Goal: Task Accomplishment & Management: Complete application form

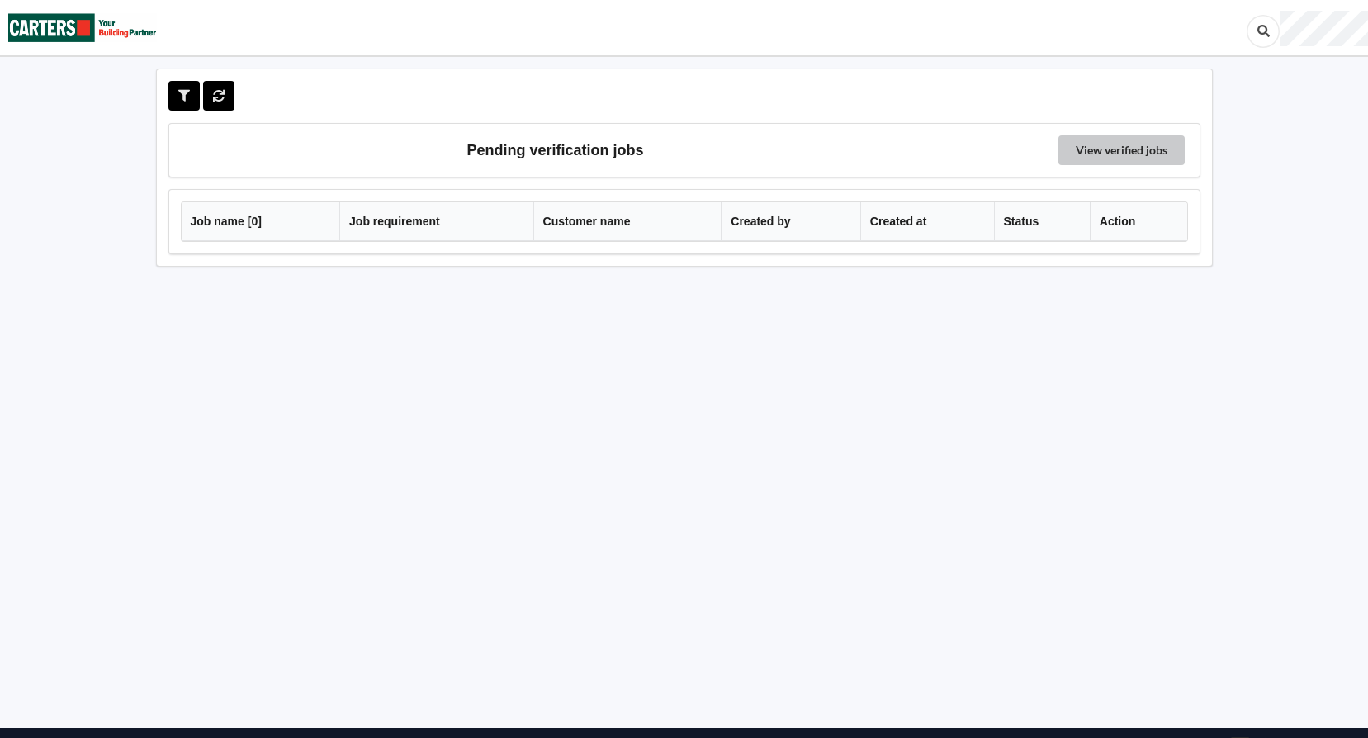
click at [1118, 157] on link "View verified jobs" at bounding box center [1121, 150] width 126 height 30
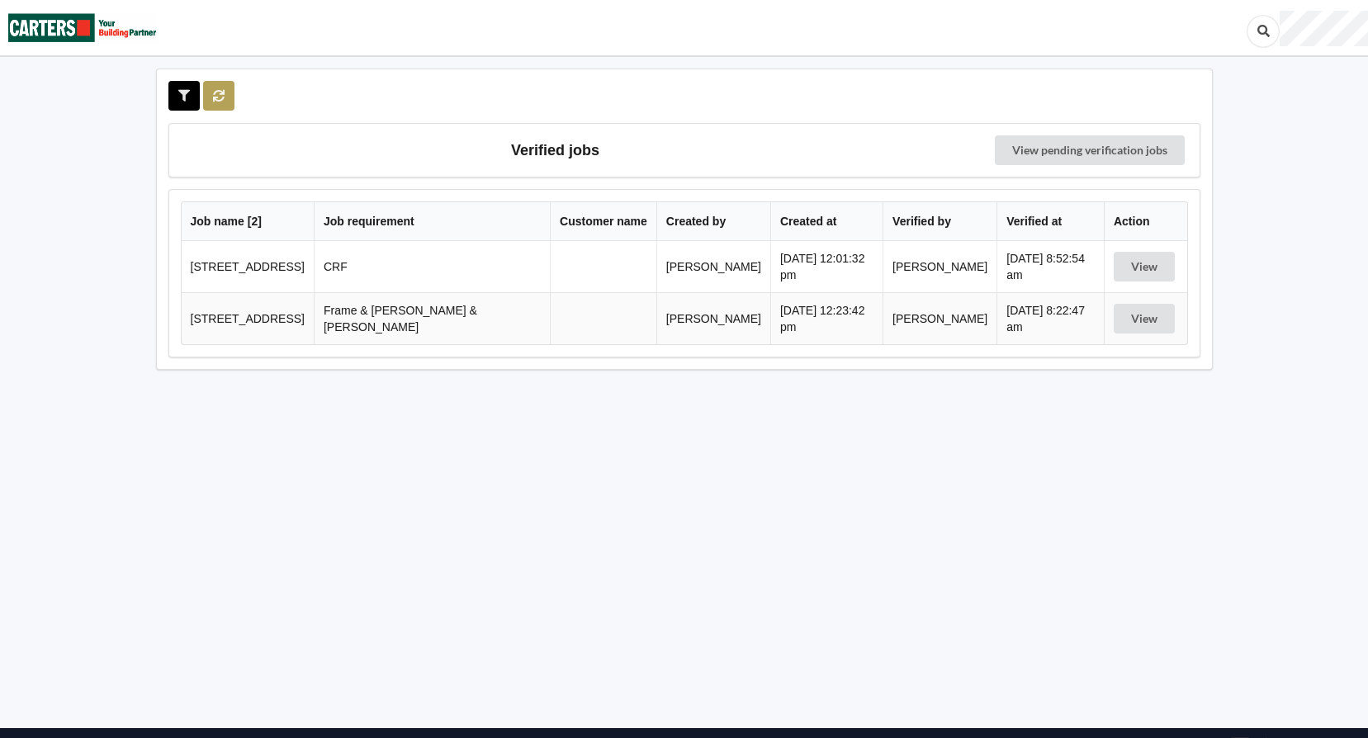
click at [213, 92] on icon at bounding box center [219, 95] width 14 height 10
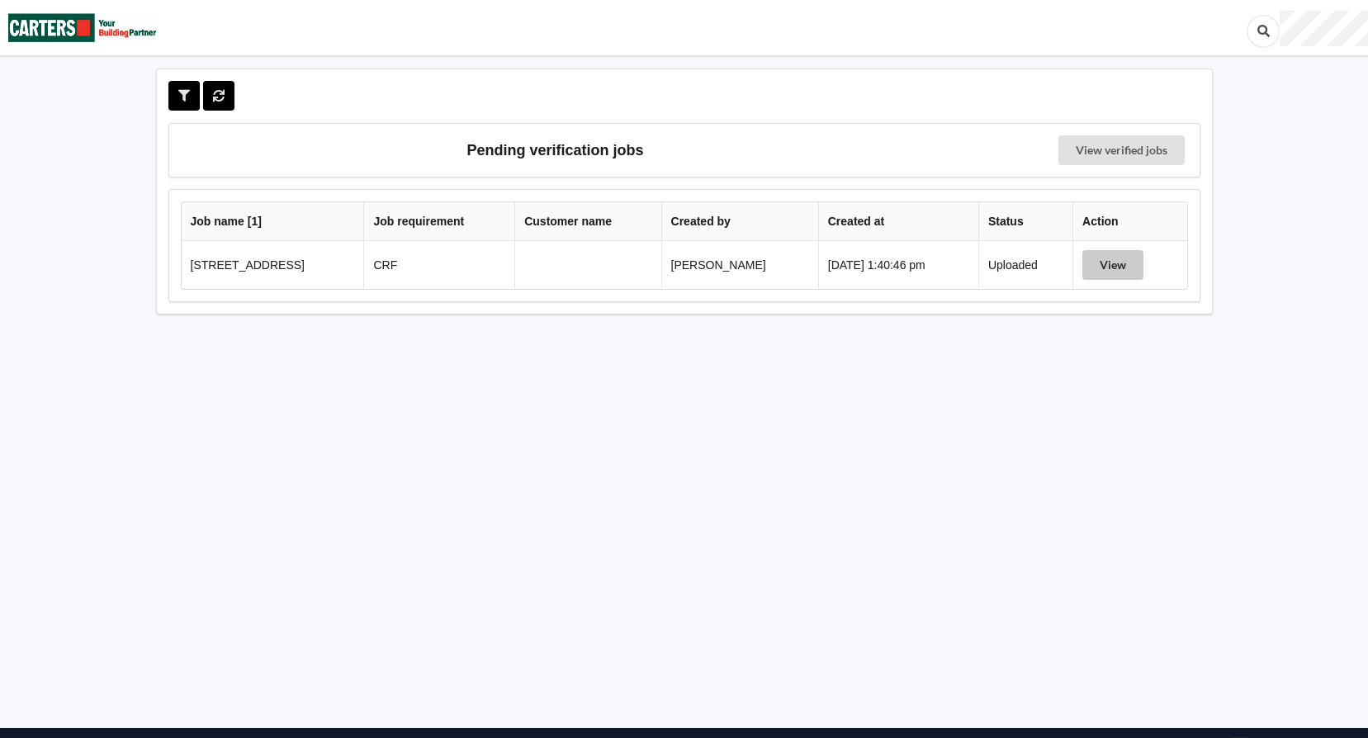
click at [1126, 267] on button "View" at bounding box center [1112, 265] width 61 height 30
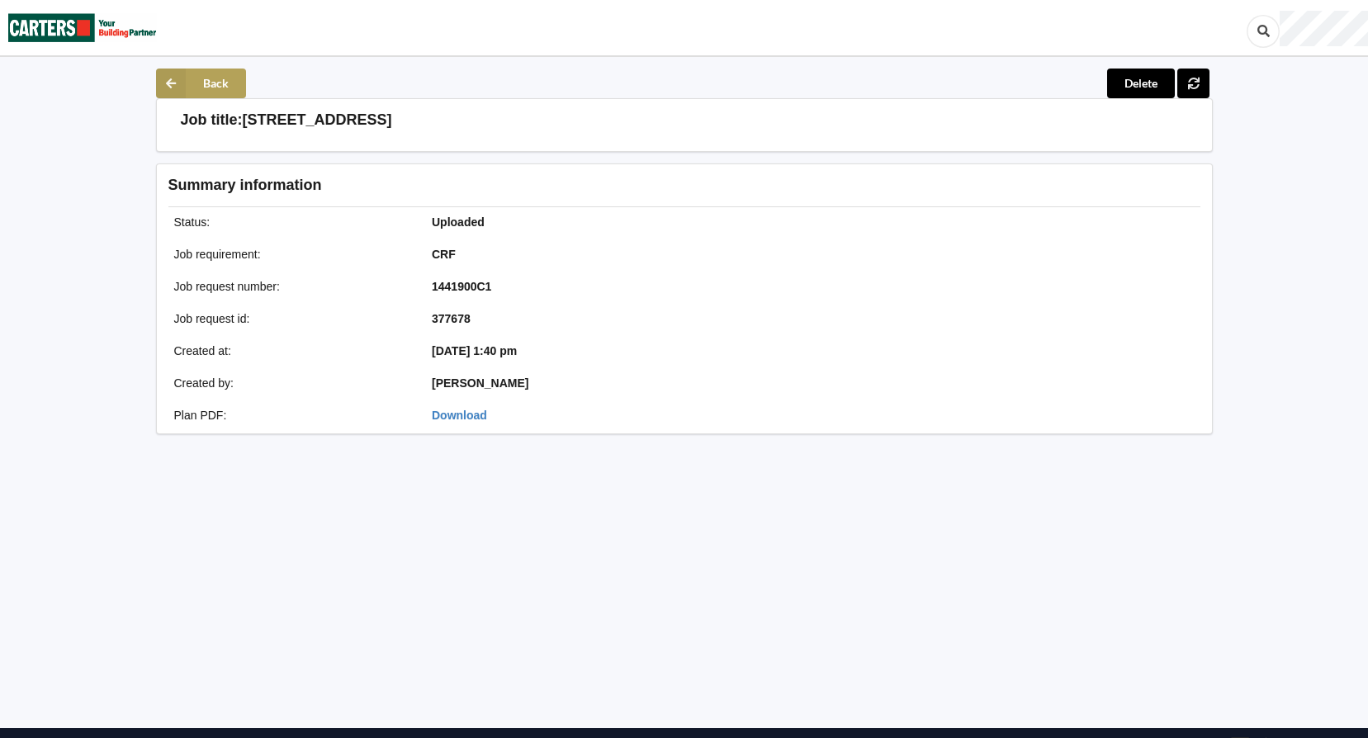
click at [191, 88] on button "Back" at bounding box center [201, 84] width 90 height 30
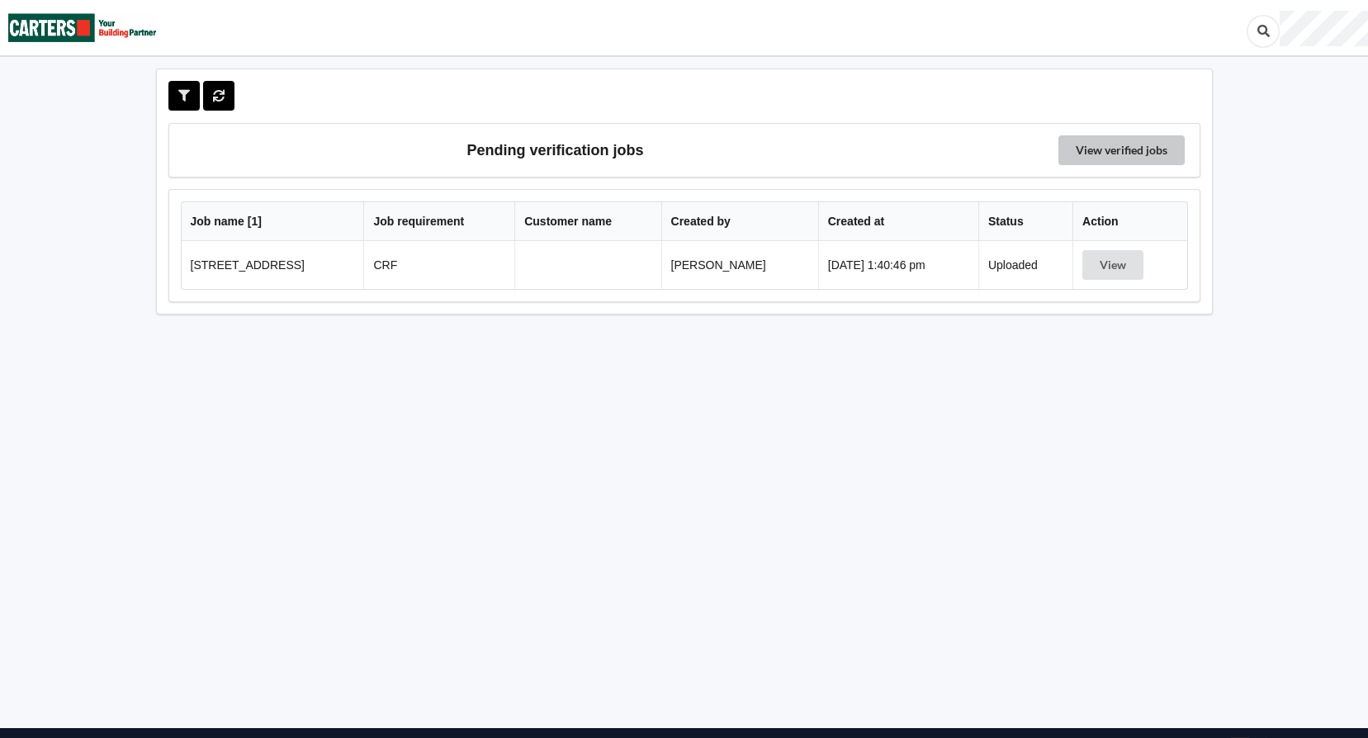
click at [1091, 149] on link "View verified jobs" at bounding box center [1121, 150] width 126 height 30
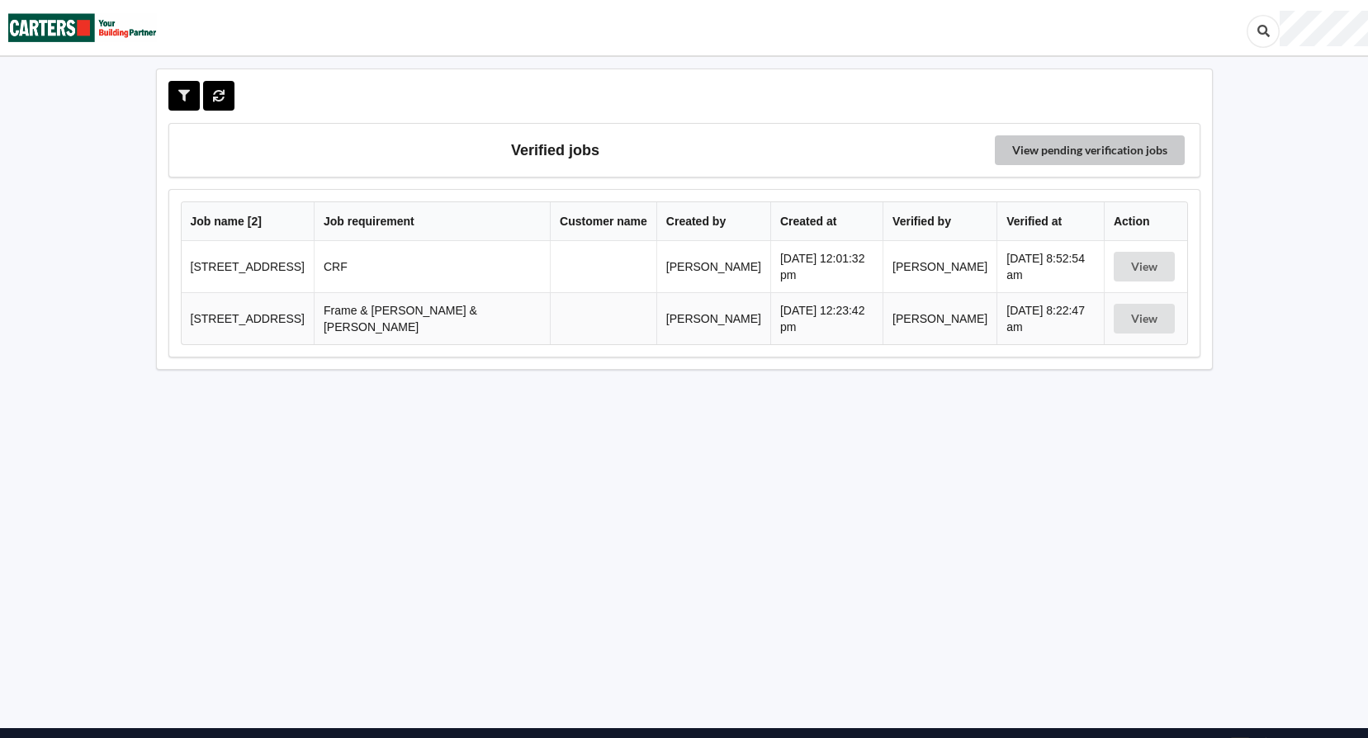
click at [1044, 151] on link "View pending verification jobs" at bounding box center [1090, 150] width 190 height 30
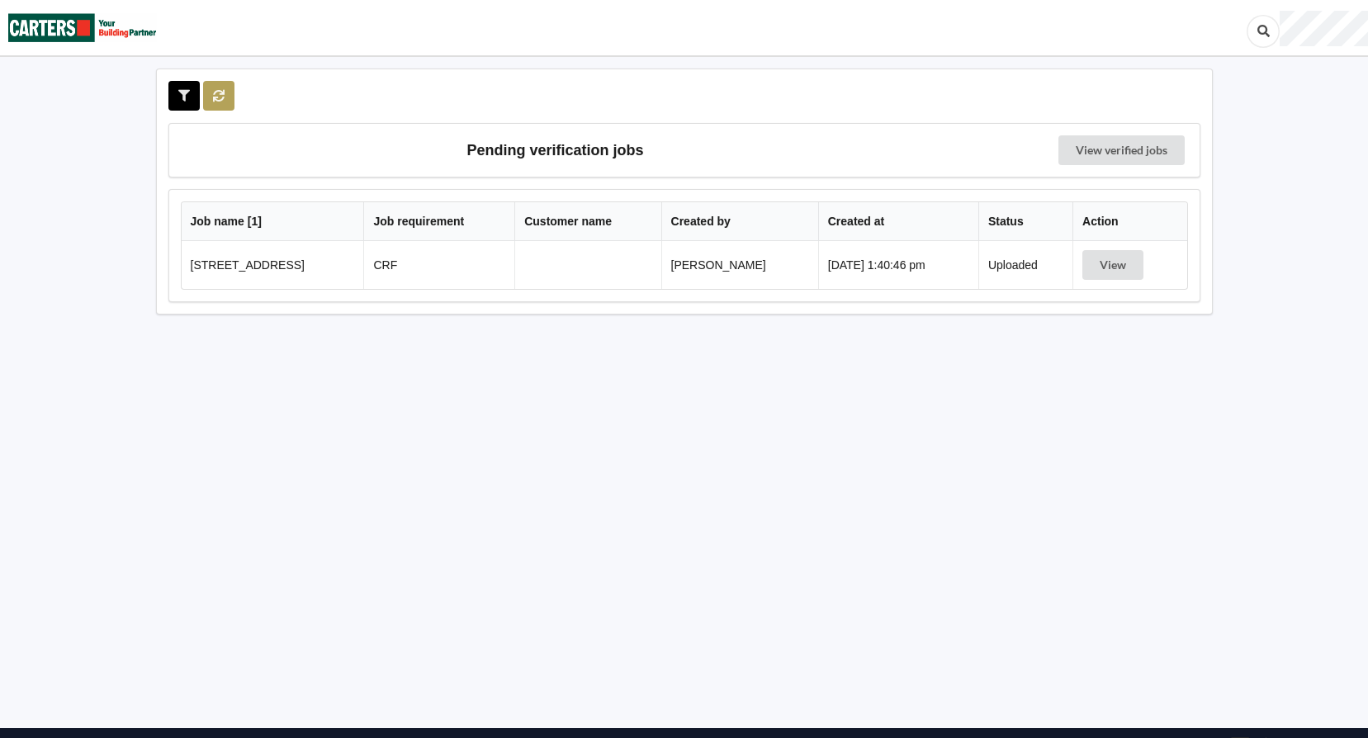
click at [214, 93] on icon at bounding box center [219, 95] width 14 height 10
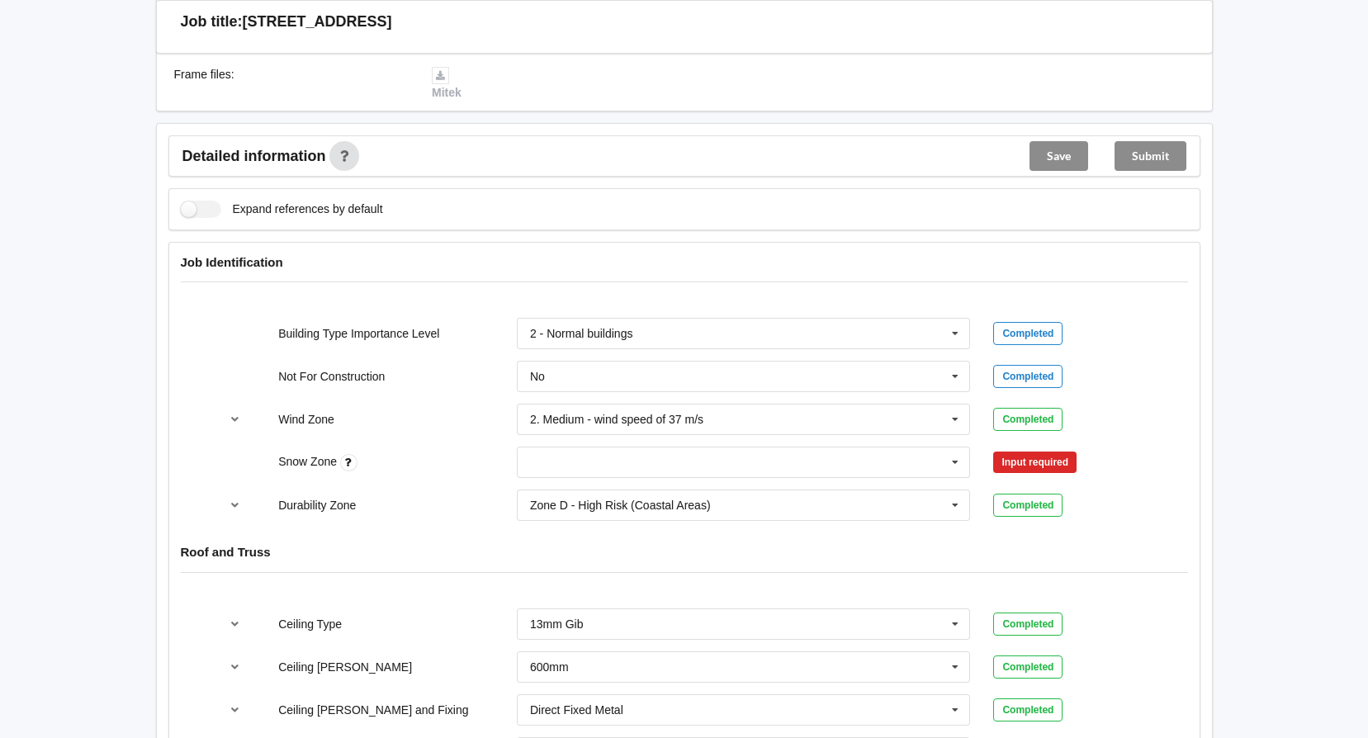
scroll to position [495, 0]
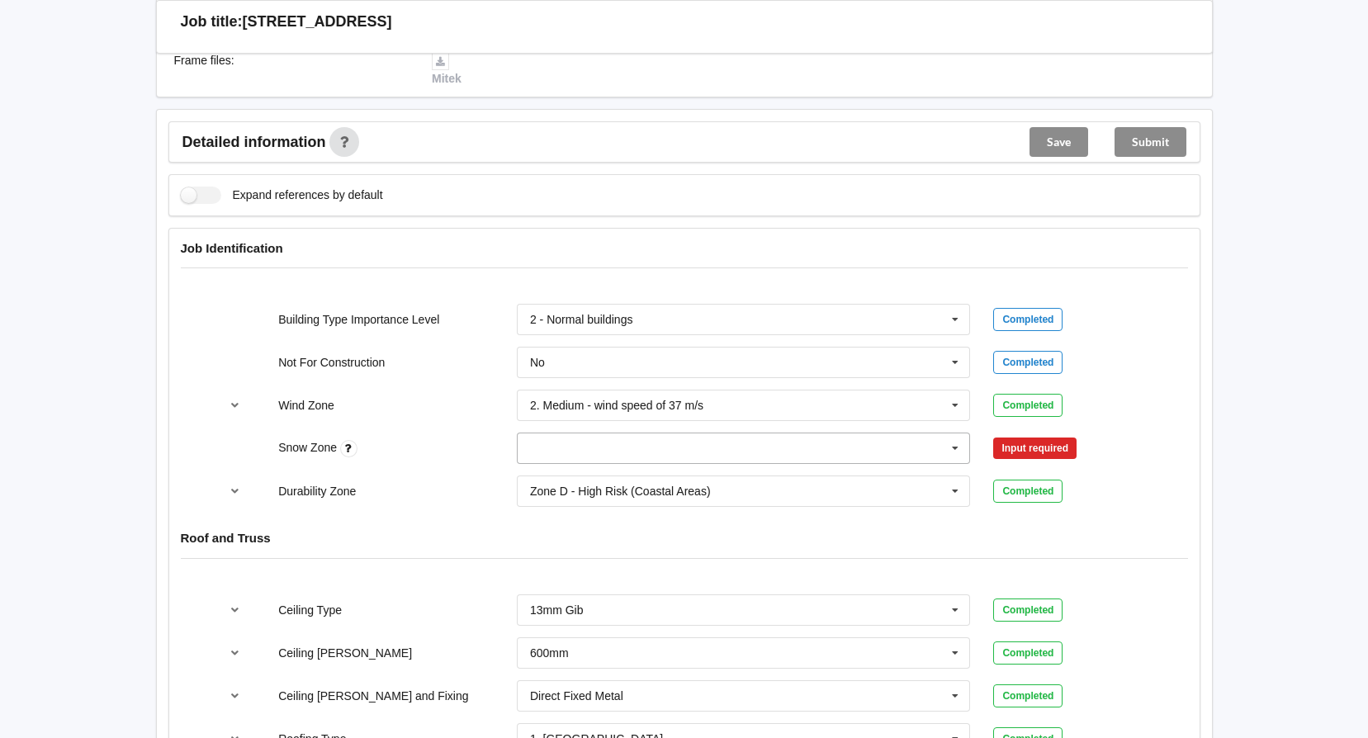
click at [954, 452] on icon at bounding box center [955, 448] width 25 height 31
click at [707, 469] on div "N0" at bounding box center [744, 478] width 452 height 31
click at [1044, 448] on button "Confirm input" at bounding box center [1042, 448] width 98 height 27
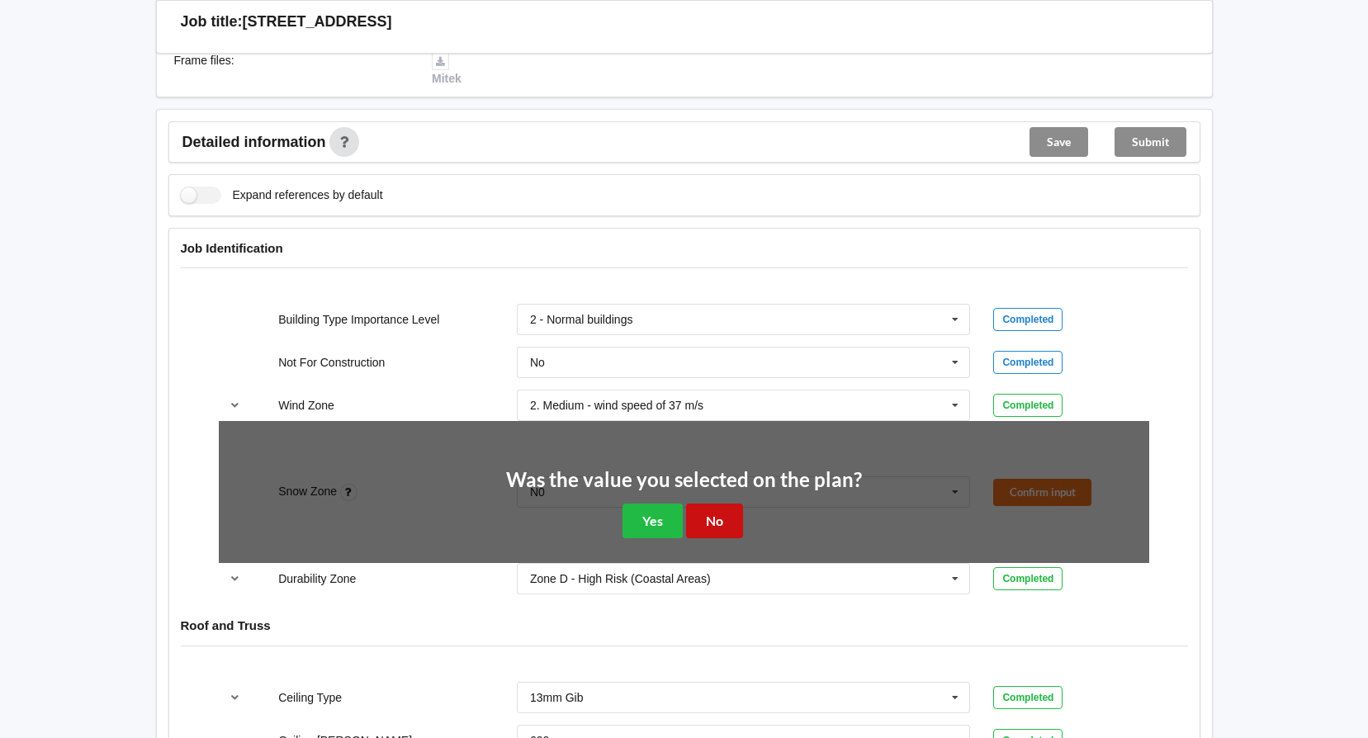
click at [698, 518] on button "No" at bounding box center [714, 521] width 57 height 34
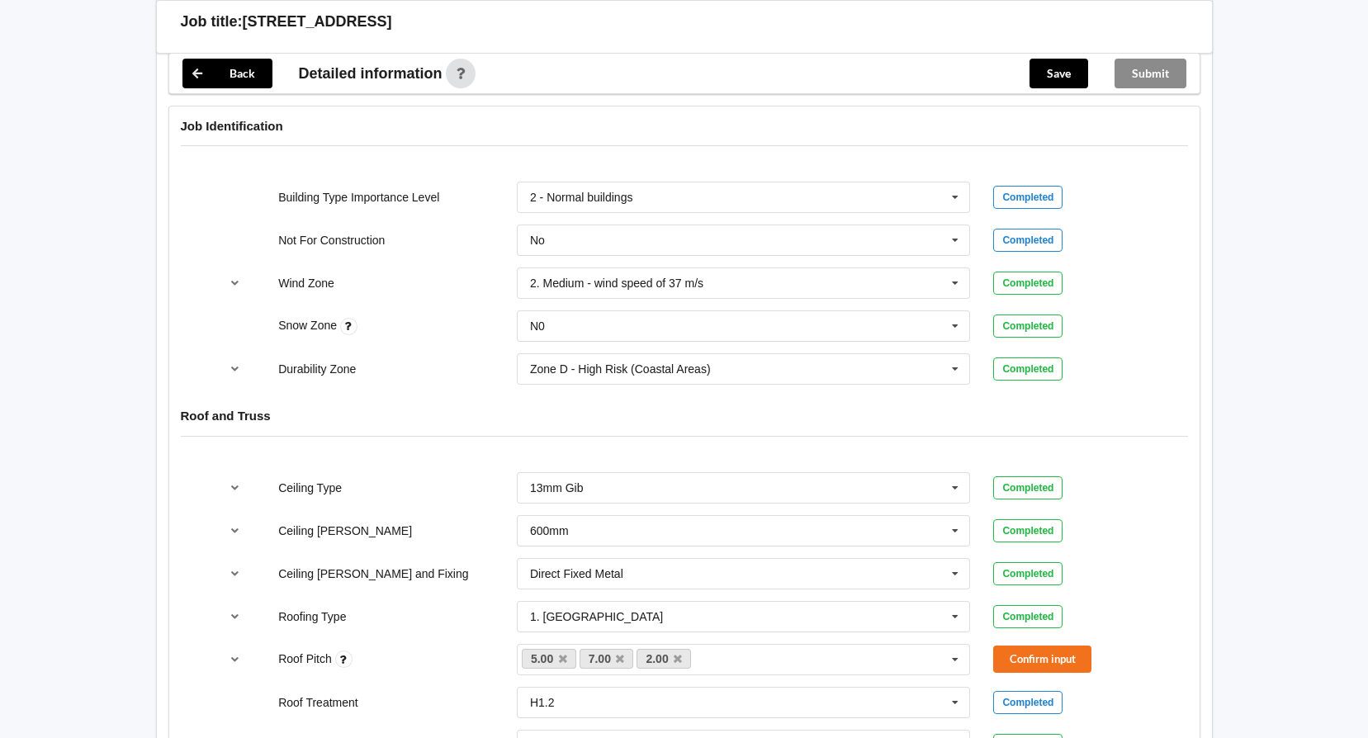
scroll to position [826, 0]
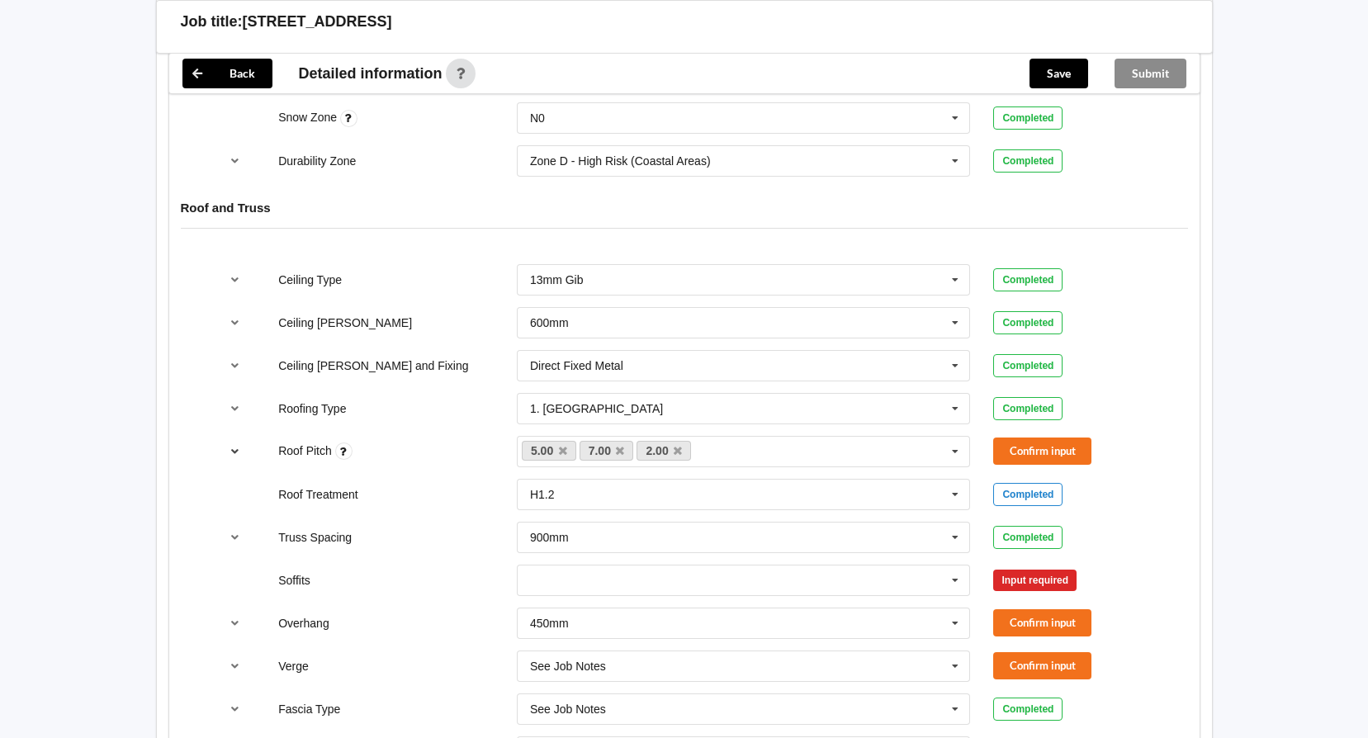
click at [236, 450] on icon "reference-toggle" at bounding box center [235, 451] width 14 height 10
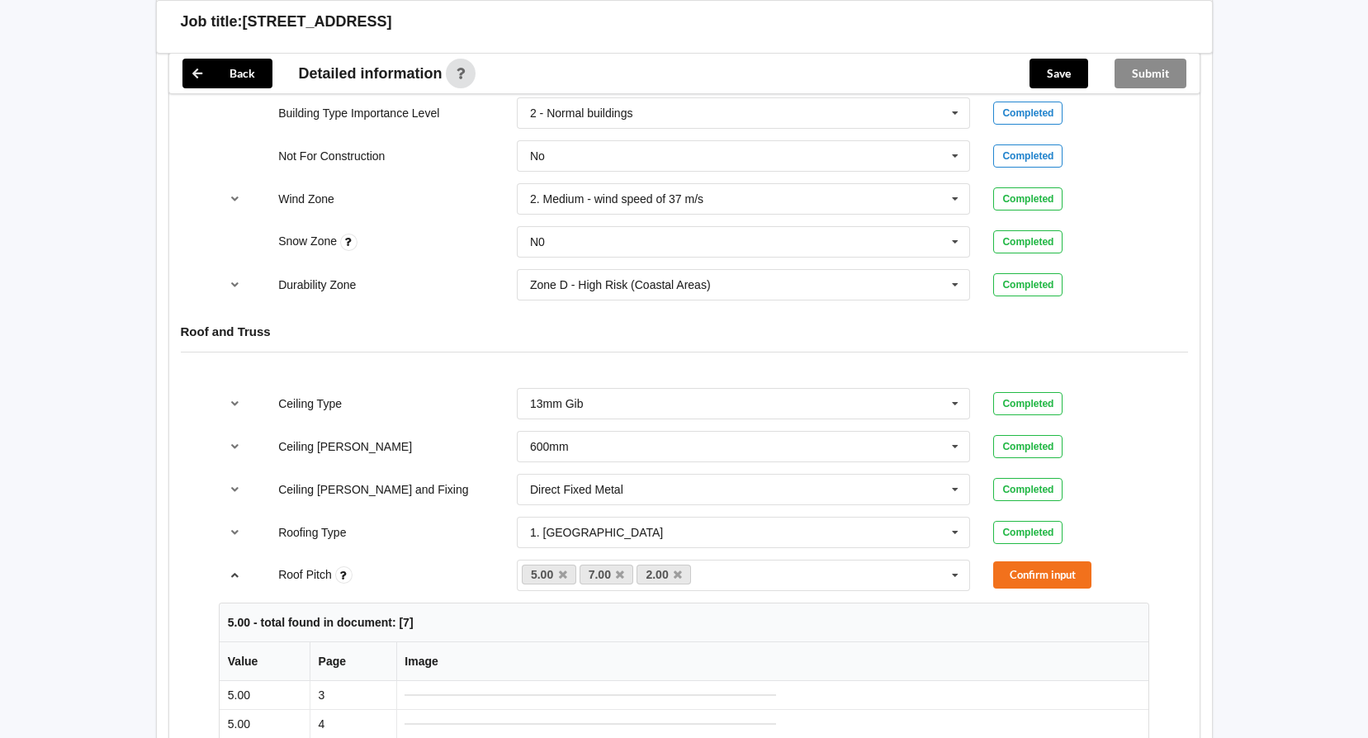
scroll to position [660, 0]
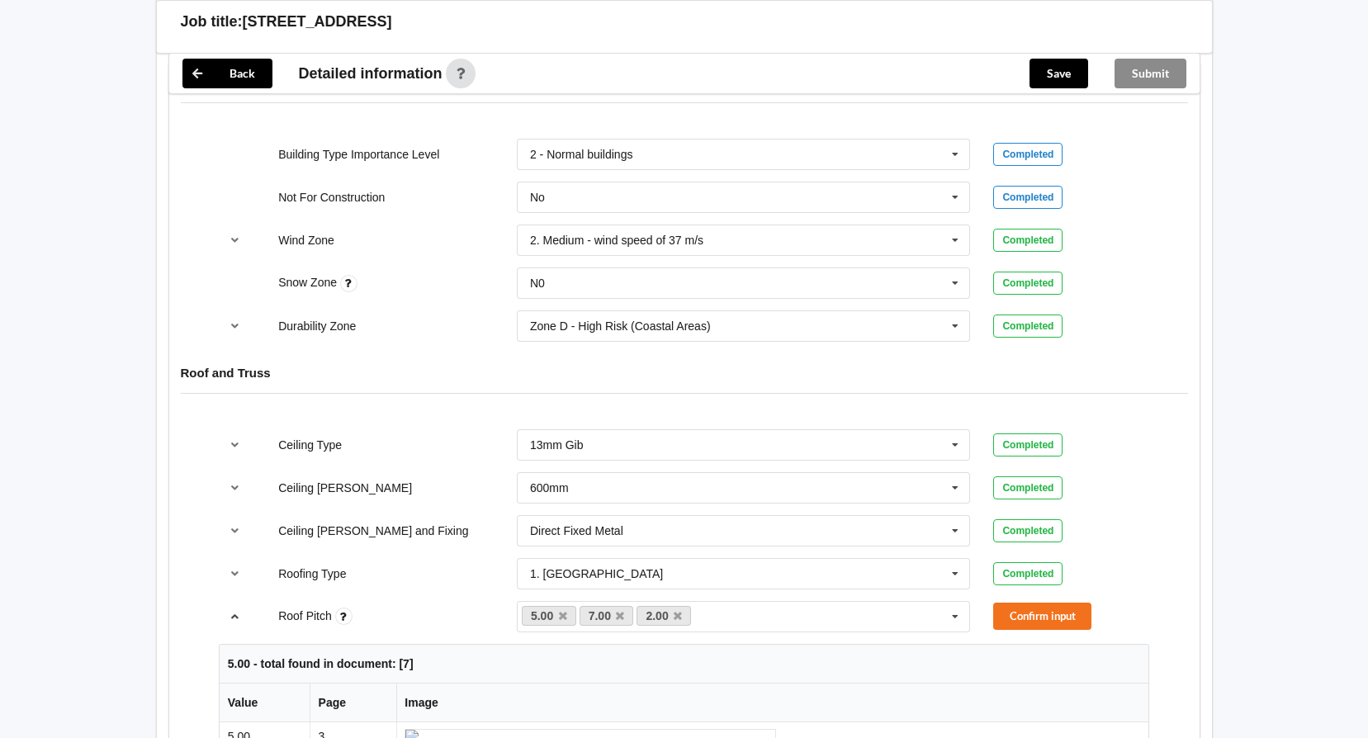
click at [234, 618] on icon "reference-toggle" at bounding box center [235, 616] width 14 height 10
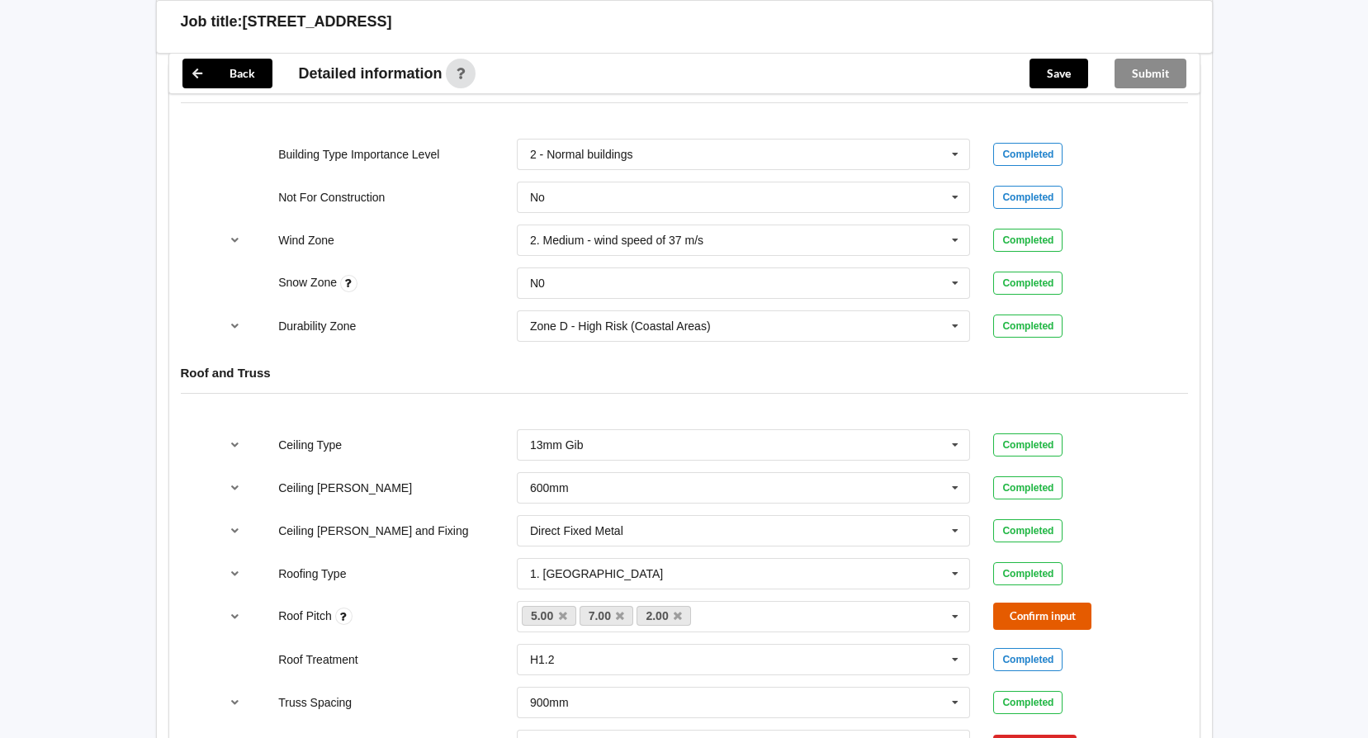
click at [1035, 621] on button "Confirm input" at bounding box center [1042, 616] width 98 height 27
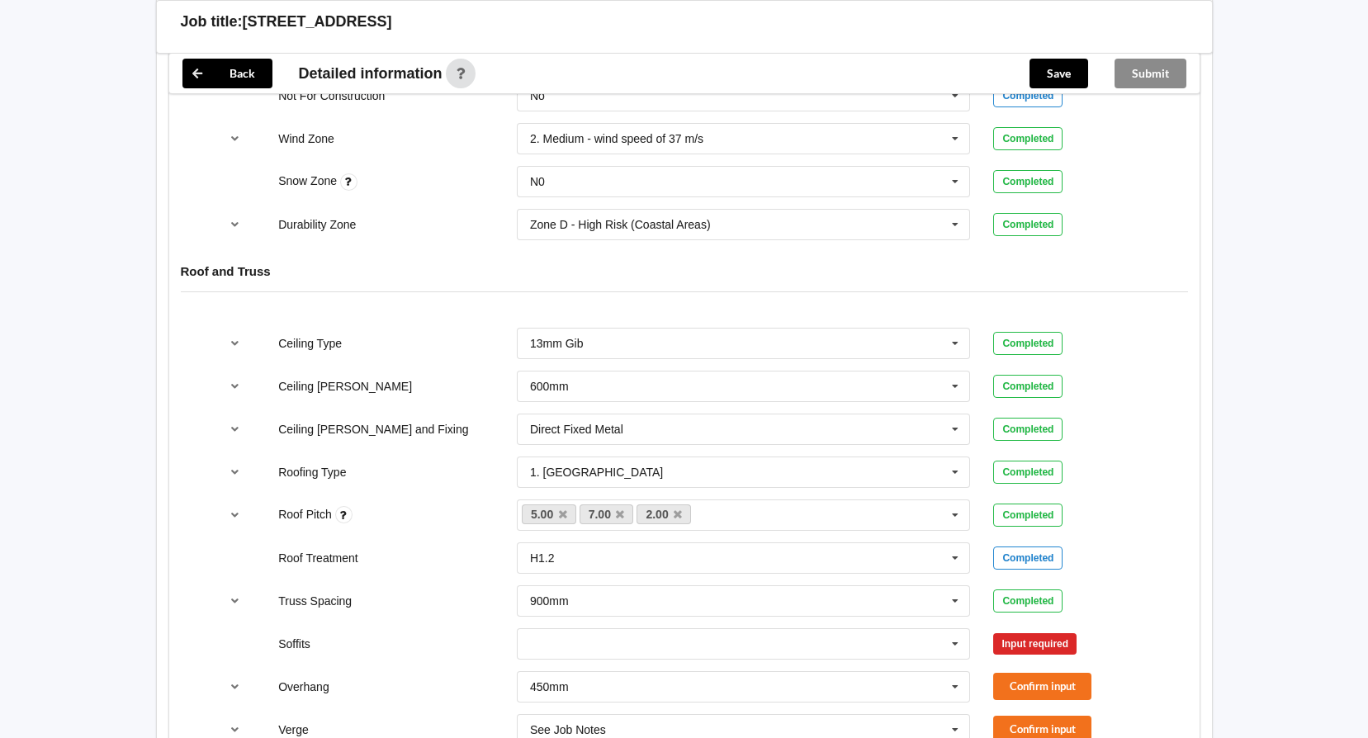
scroll to position [991, 0]
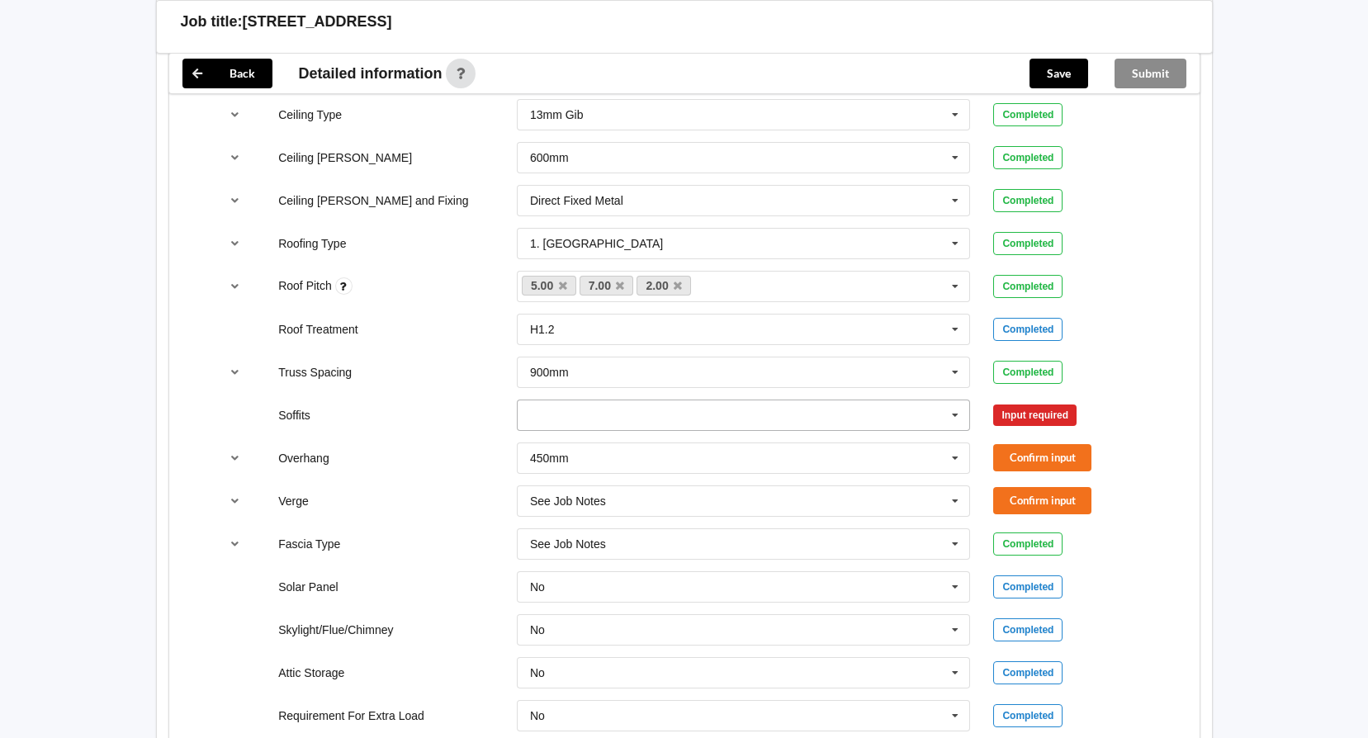
click at [959, 414] on icon at bounding box center [955, 415] width 25 height 31
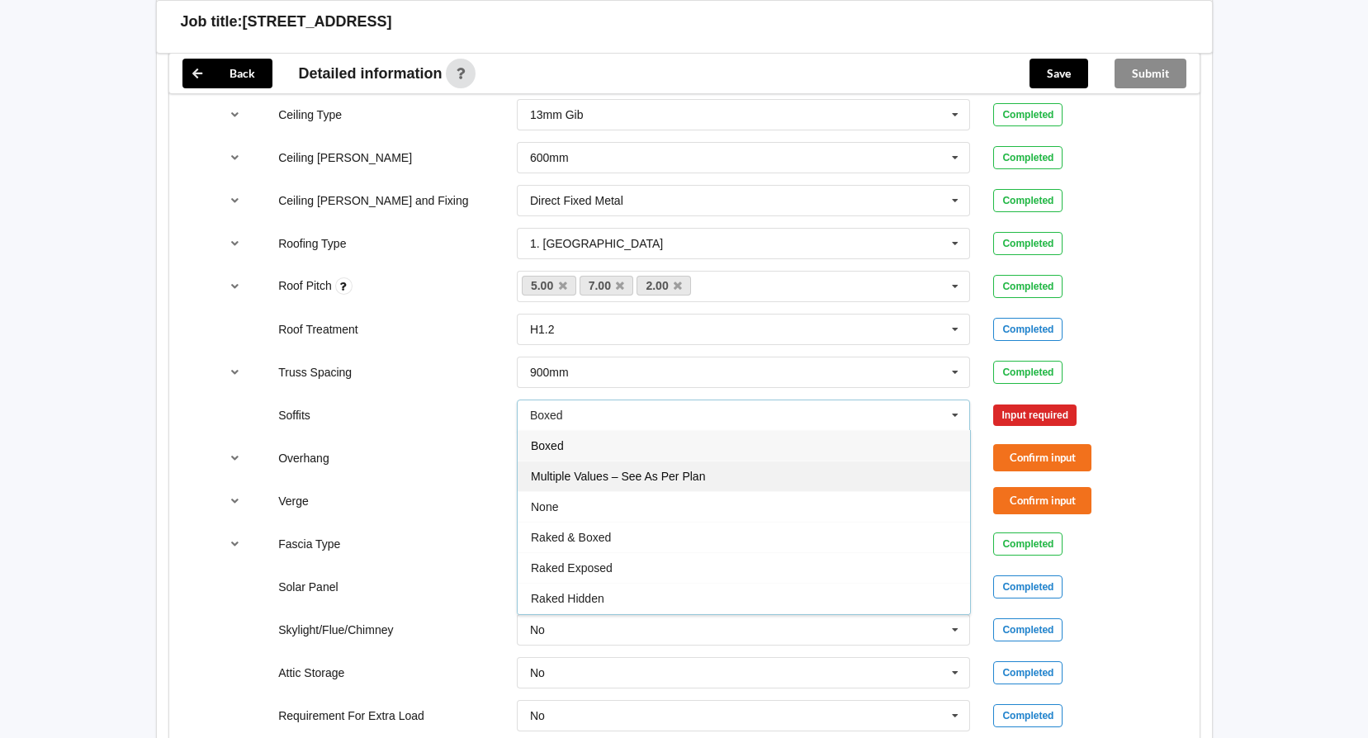
click at [754, 483] on div "Multiple Values – See As Per Plan" at bounding box center [744, 476] width 452 height 31
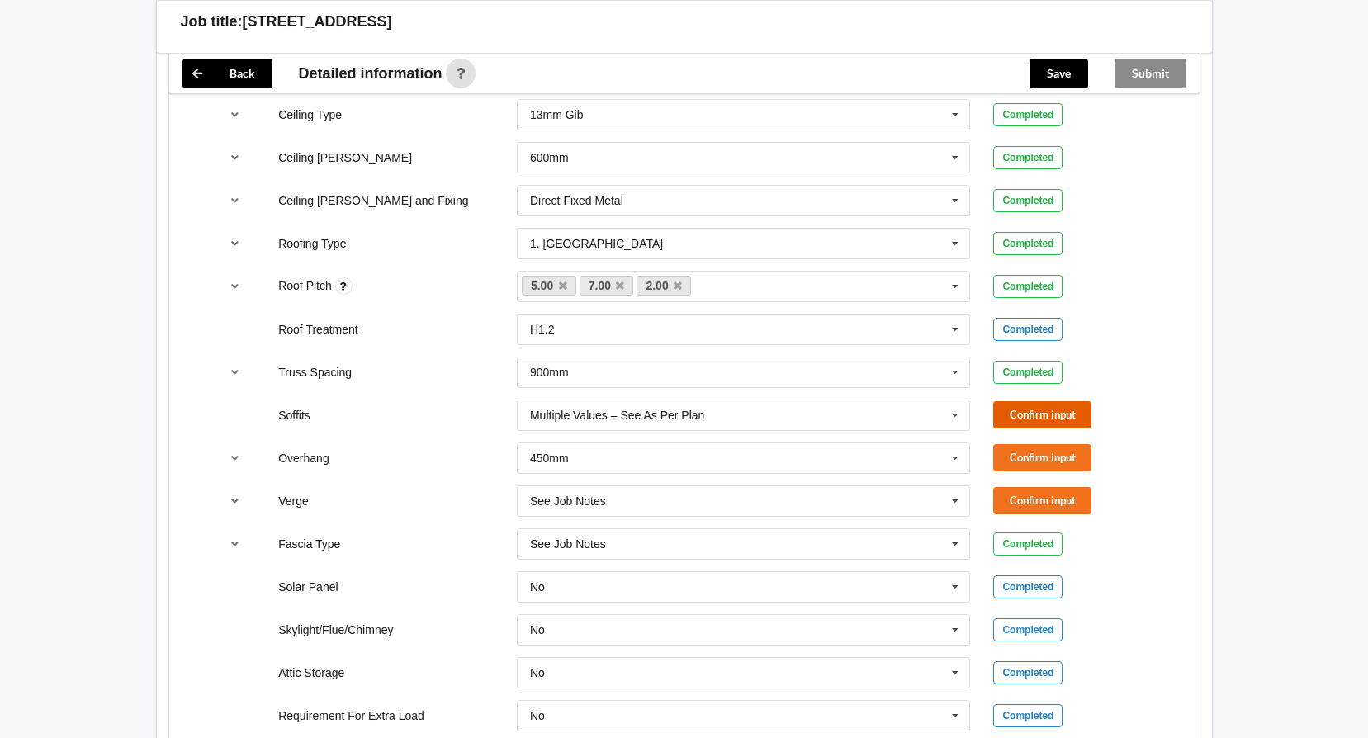
click at [1024, 412] on button "Confirm input" at bounding box center [1042, 414] width 98 height 27
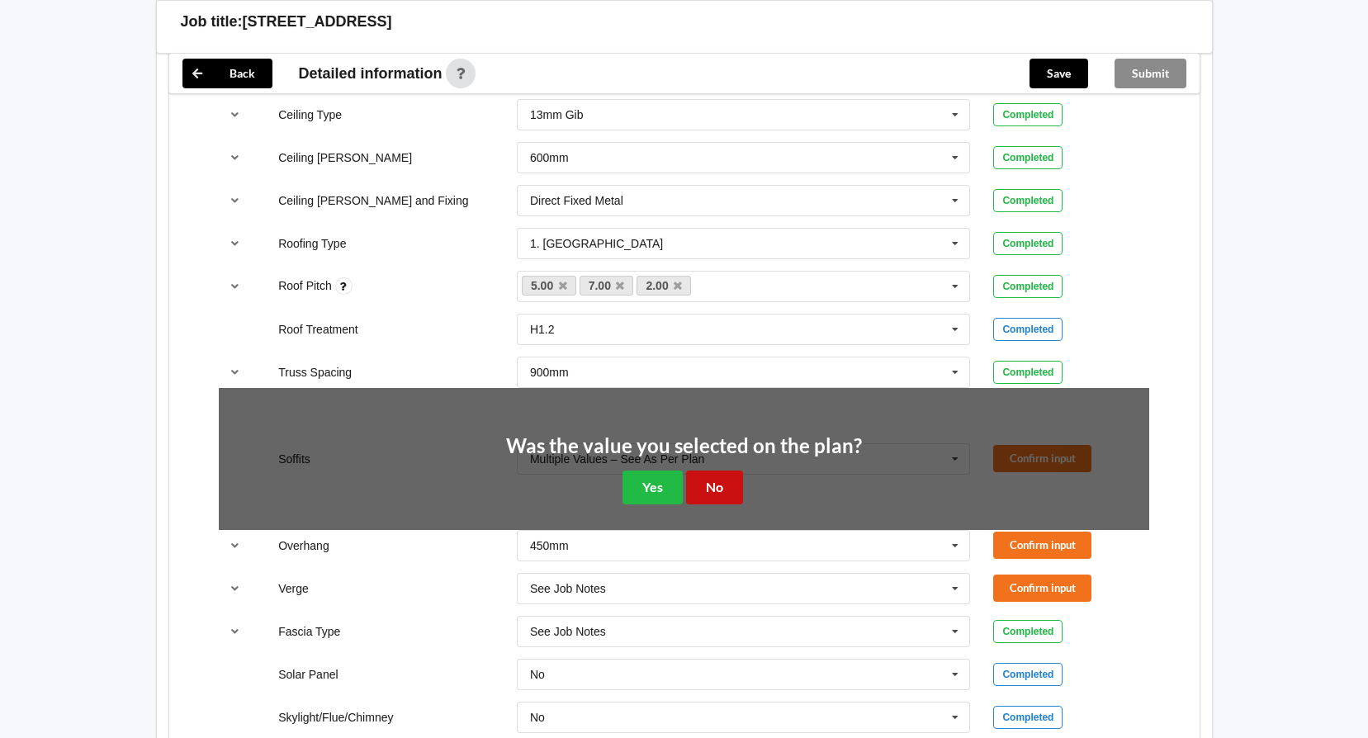
click at [703, 485] on button "No" at bounding box center [714, 488] width 57 height 34
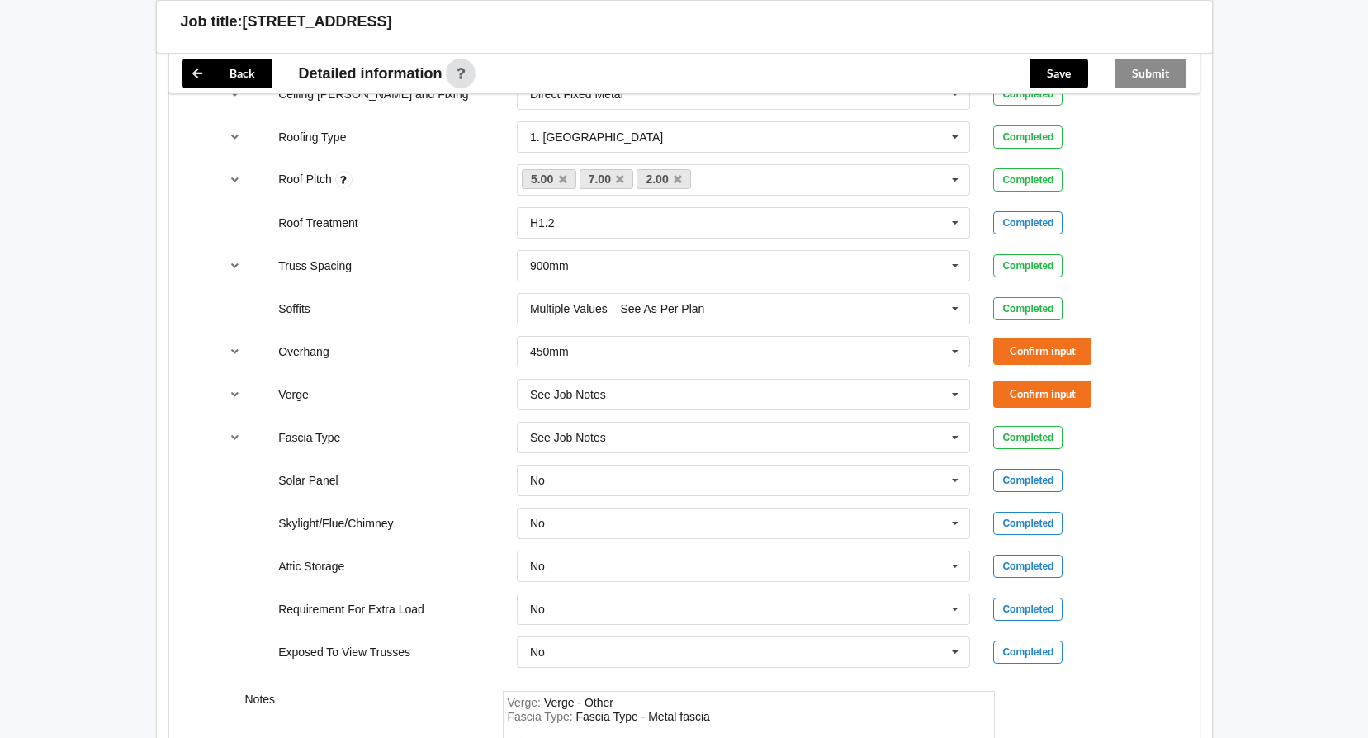
scroll to position [1005, 0]
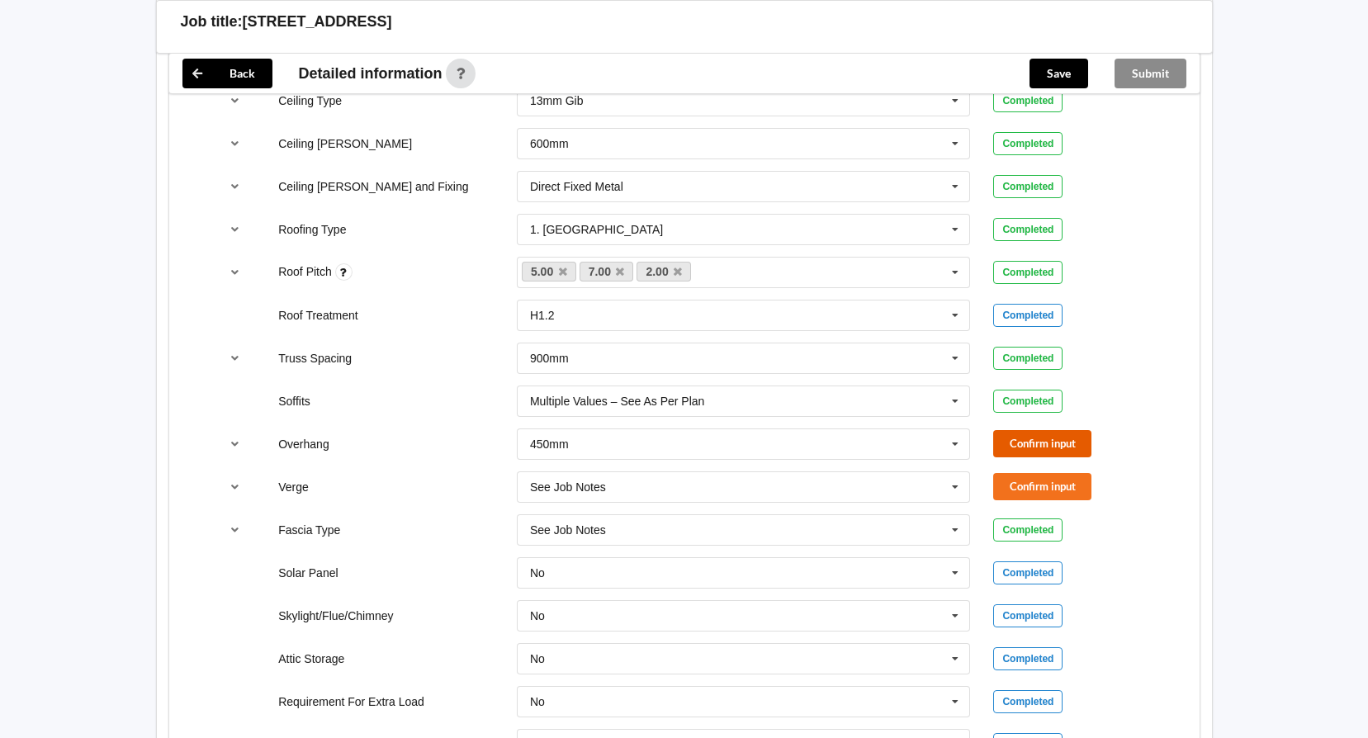
click at [1045, 447] on button "Confirm input" at bounding box center [1042, 443] width 98 height 27
click at [1031, 485] on button "Confirm input" at bounding box center [1042, 486] width 98 height 27
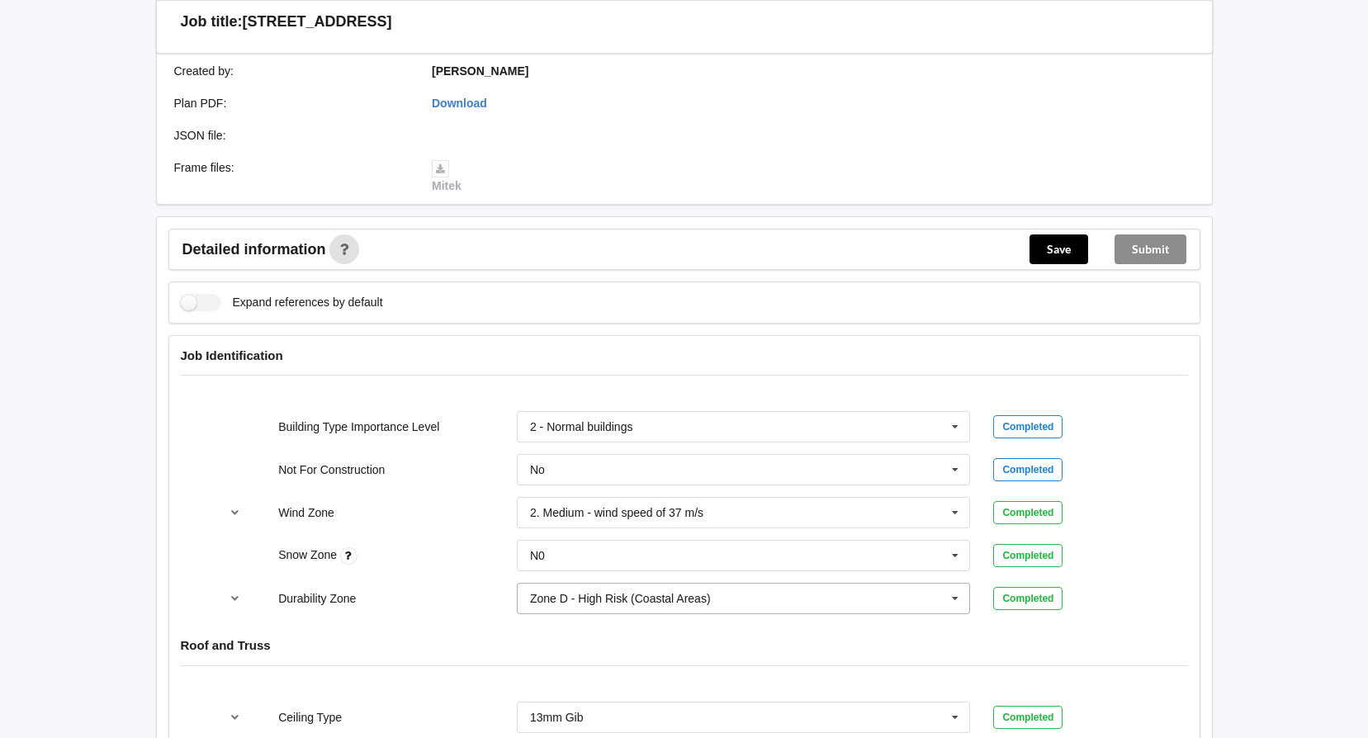
scroll to position [344, 0]
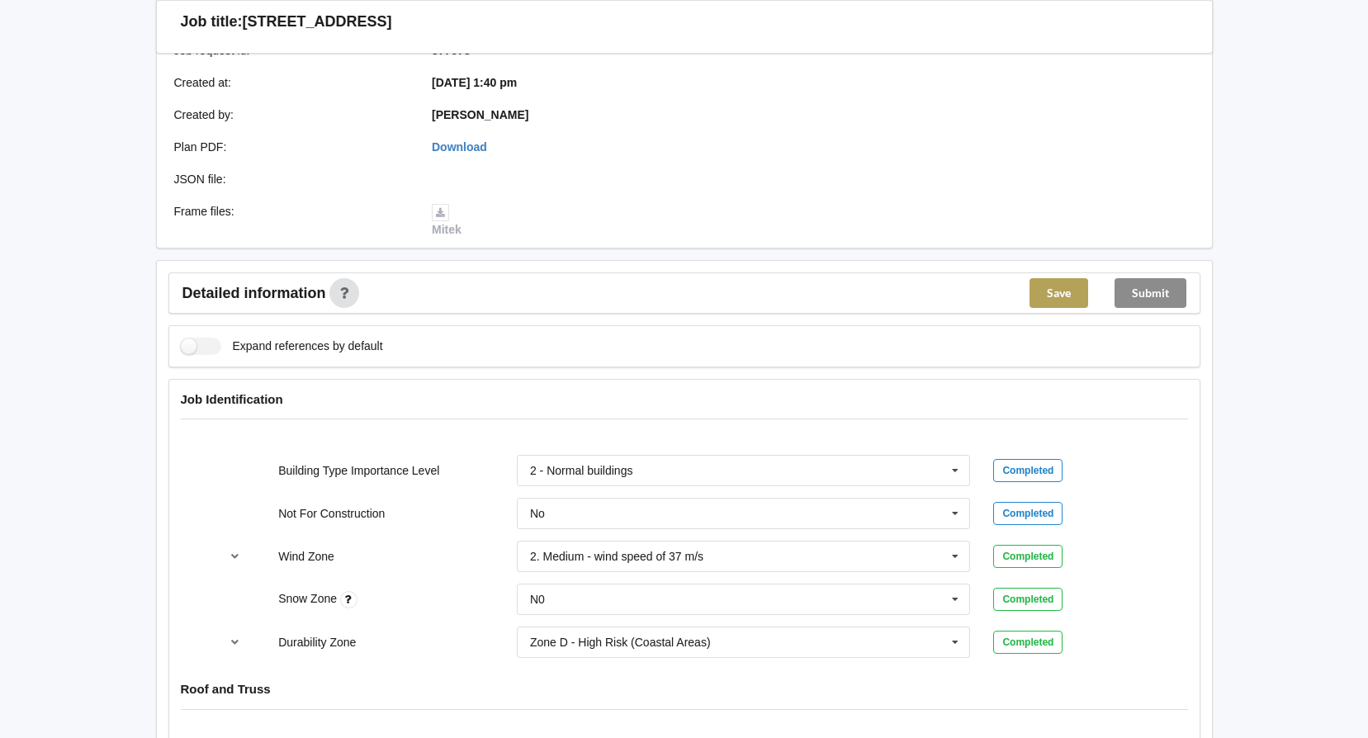
click at [1053, 296] on button "Save" at bounding box center [1059, 293] width 59 height 30
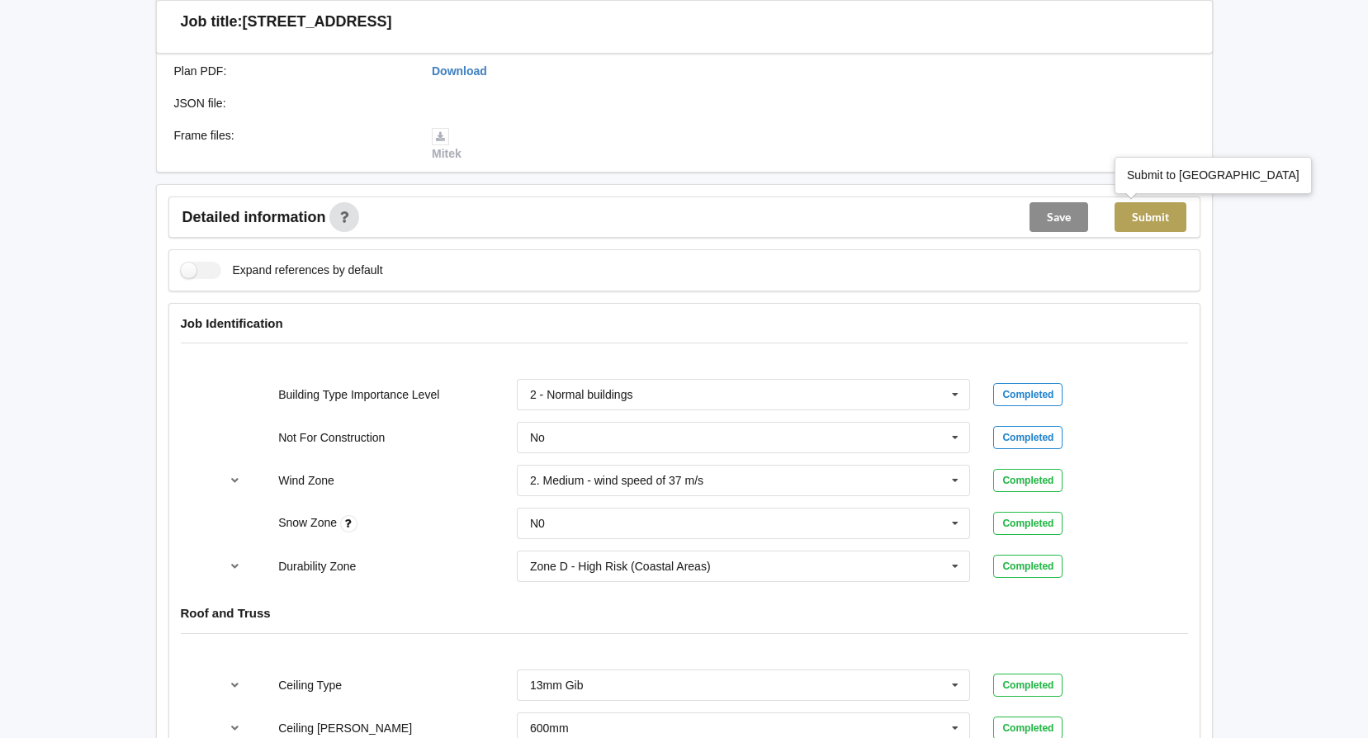
click at [1144, 225] on button "Submit" at bounding box center [1151, 217] width 72 height 30
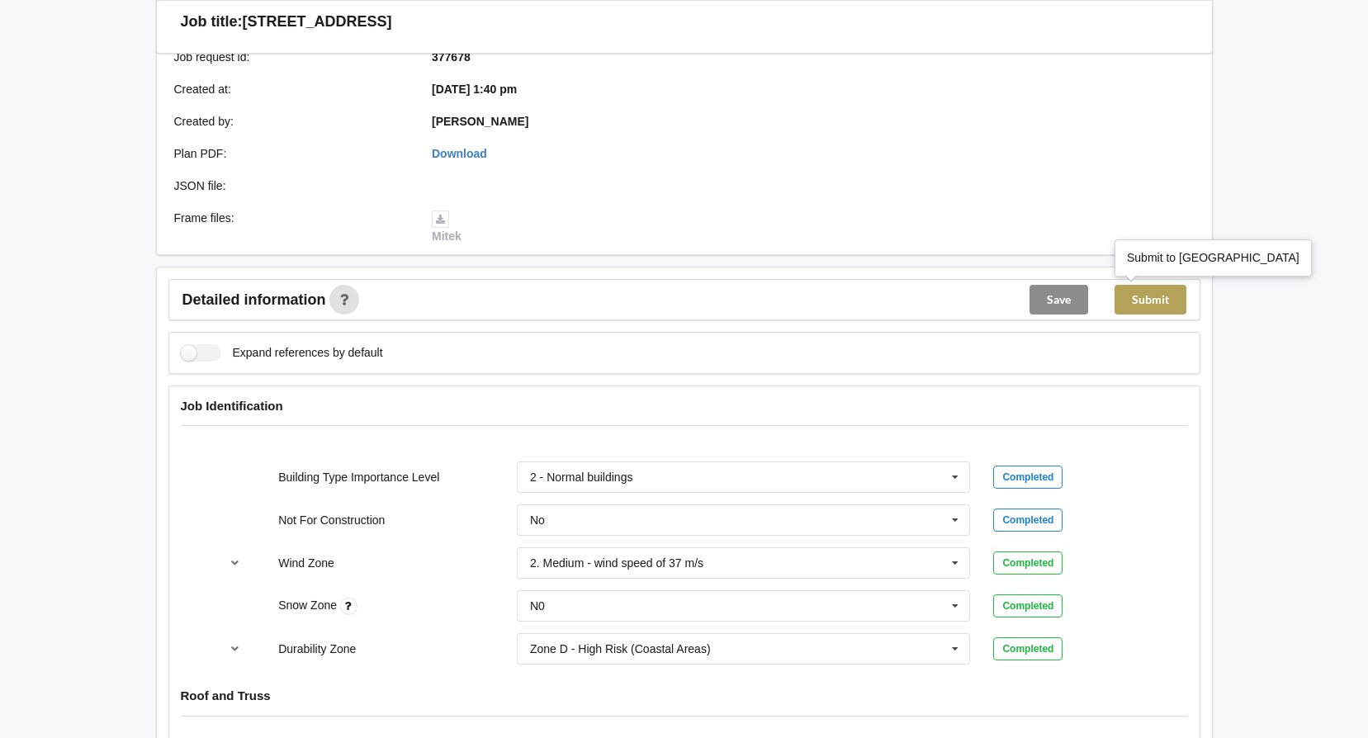
click at [1153, 301] on button "Submit" at bounding box center [1151, 300] width 72 height 30
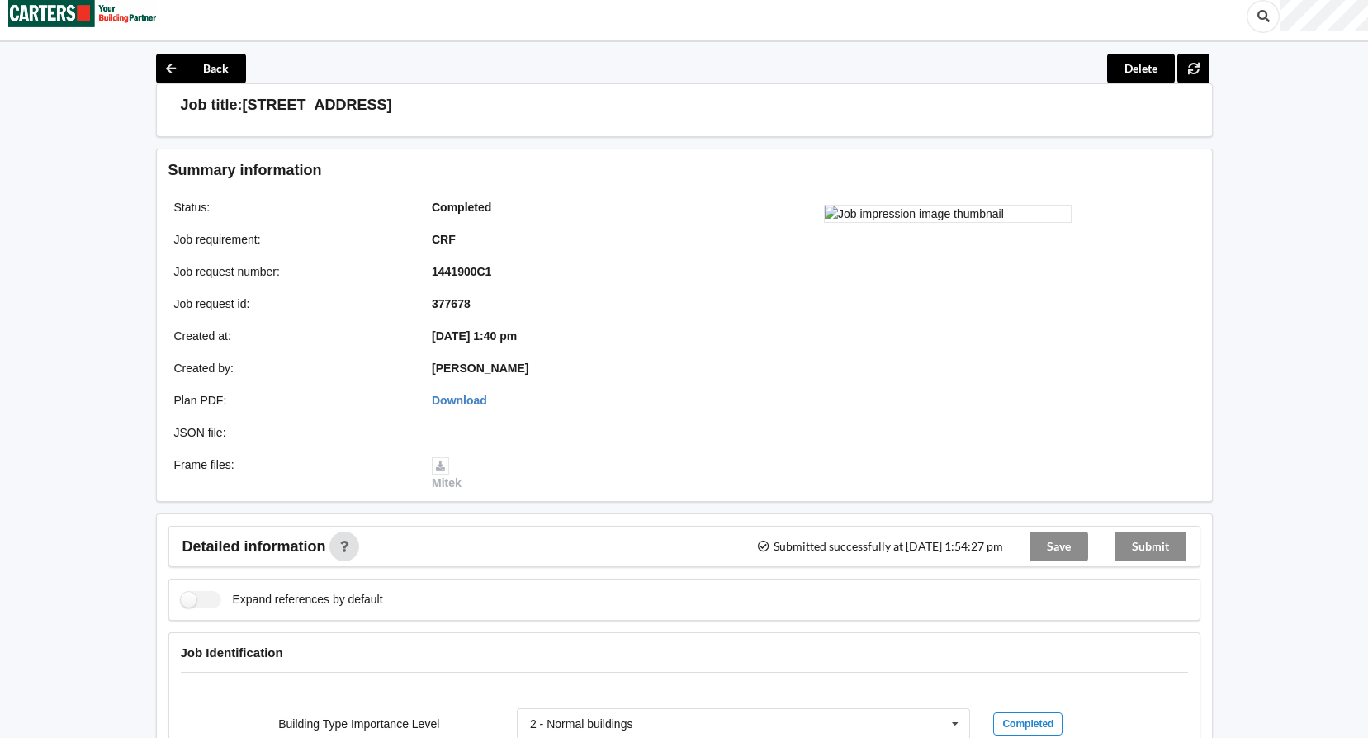
scroll to position [14, 0]
